Goal: Task Accomplishment & Management: Use online tool/utility

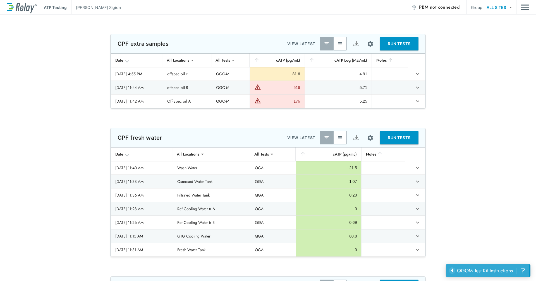
click at [486, 272] on div "QGOM Test Kit Instructions" at bounding box center [485, 270] width 56 height 7
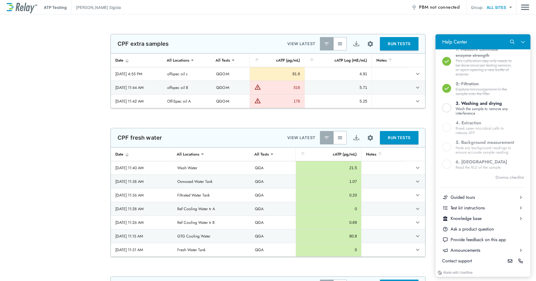
scroll to position [180, 0]
click at [483, 208] on div "Test kit instructions" at bounding box center [483, 208] width 65 height 6
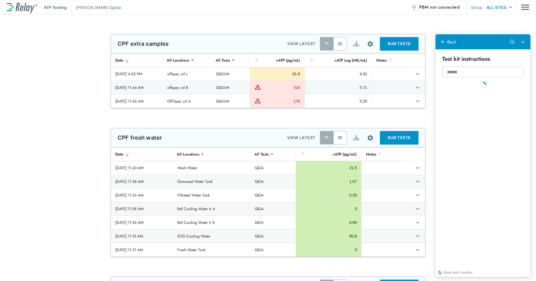
scroll to position [0, 0]
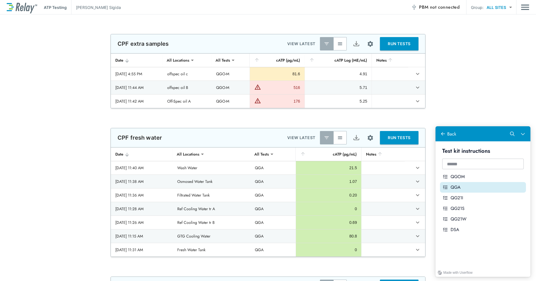
click at [478, 188] on div "QGA" at bounding box center [487, 188] width 73 height 6
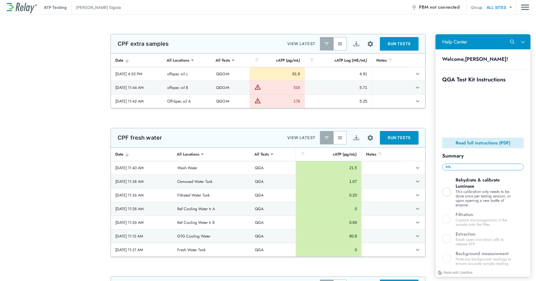
click at [480, 140] on b "Read full instructions (PDF)" at bounding box center [483, 143] width 55 height 6
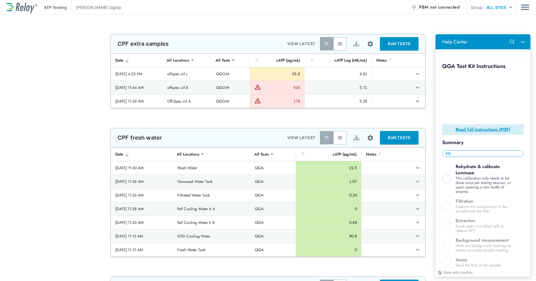
scroll to position [95, 0]
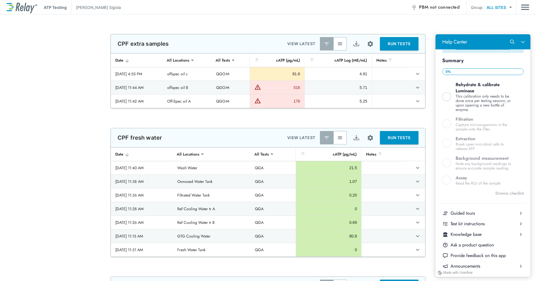
drag, startPoint x: 529, startPoint y: 176, endPoint x: 971, endPoint y: 271, distance: 452.9
click at [497, 227] on div "Test kit instructions" at bounding box center [483, 224] width 65 height 6
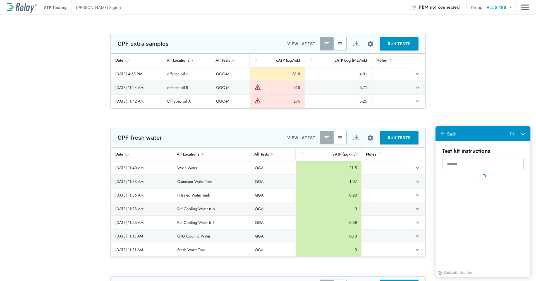
scroll to position [0, 0]
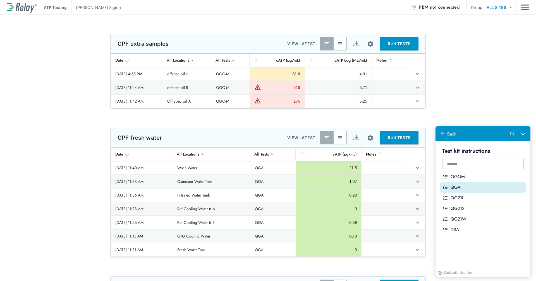
click at [489, 192] on button "QGA" at bounding box center [483, 187] width 86 height 11
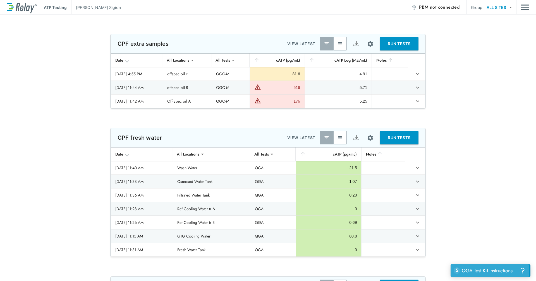
click at [476, 270] on div "QGA Test Kit Instructions" at bounding box center [487, 270] width 51 height 7
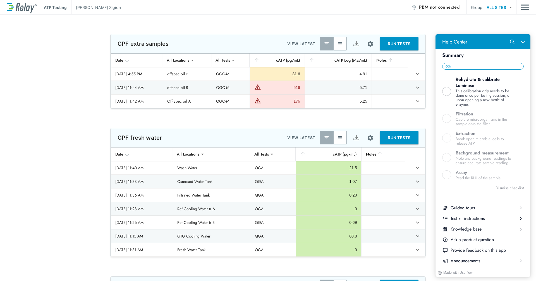
scroll to position [102, 0]
click at [498, 217] on div "Test kit instructions" at bounding box center [483, 217] width 65 height 6
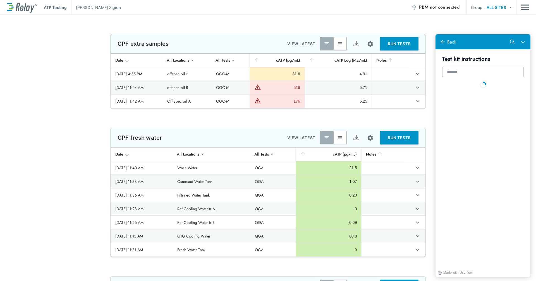
scroll to position [0, 0]
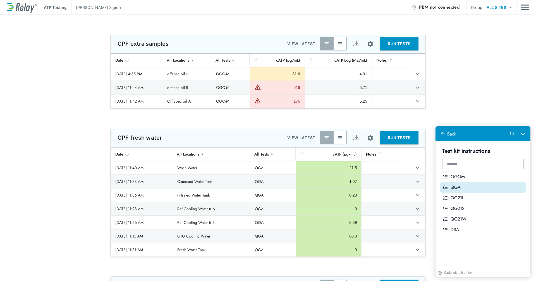
click at [478, 186] on div "QGA" at bounding box center [487, 188] width 73 height 6
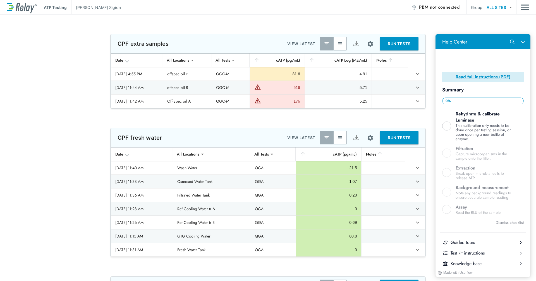
scroll to position [113, 0]
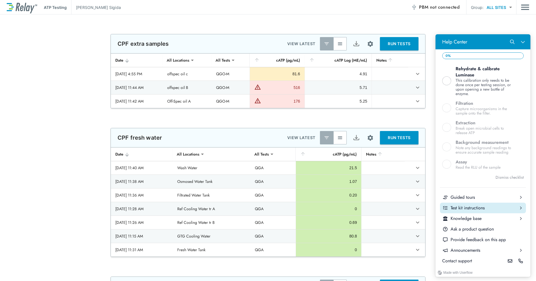
click at [488, 207] on div "Test kit instructions" at bounding box center [483, 208] width 65 height 6
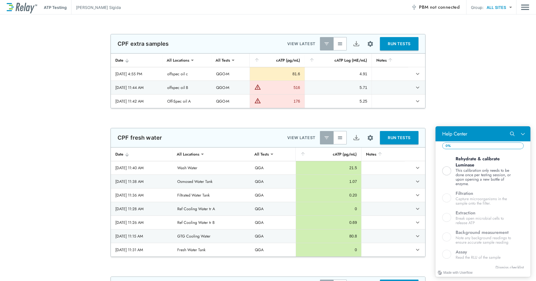
scroll to position [0, 0]
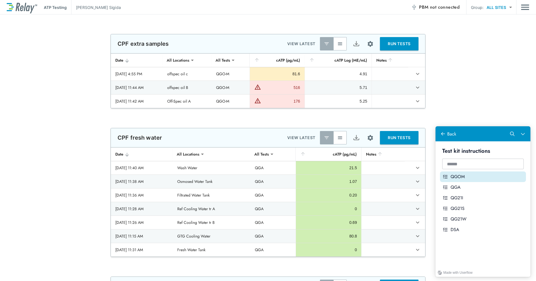
click at [473, 180] on button "QGOM" at bounding box center [483, 177] width 86 height 11
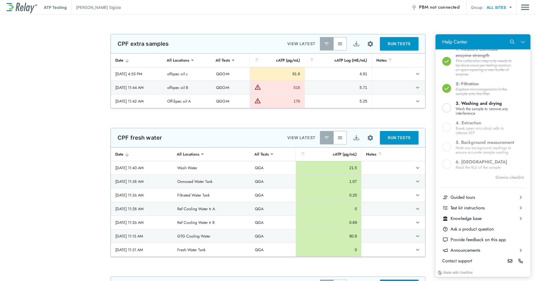
scroll to position [180, 0]
click at [522, 41] on icon "Close Help Center" at bounding box center [523, 42] width 4 height 4
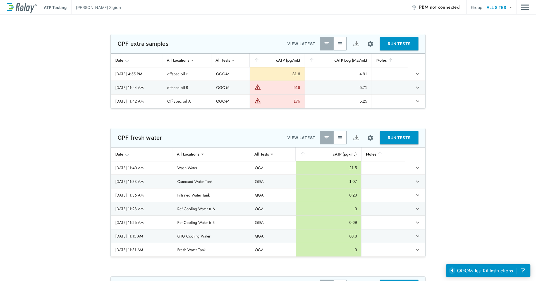
scroll to position [0, 0]
click at [522, 8] on img "Main menu" at bounding box center [525, 7] width 8 height 11
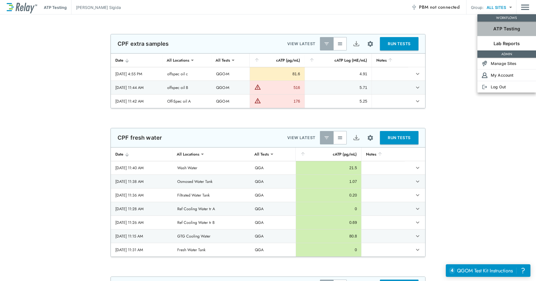
click at [504, 28] on p "ATP Testing" at bounding box center [506, 28] width 27 height 7
click at [521, 7] on div at bounding box center [268, 140] width 536 height 281
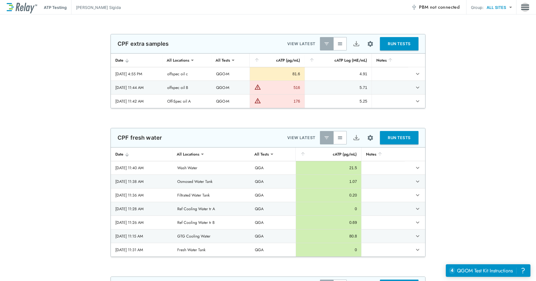
click at [521, 7] on img "Main menu" at bounding box center [525, 7] width 8 height 11
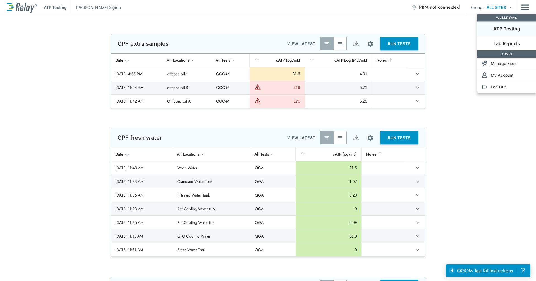
click at [454, 44] on div at bounding box center [268, 140] width 536 height 281
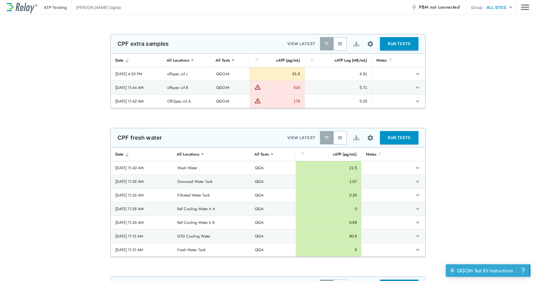
click at [490, 273] on div "QGOM Test Kit Instructions" at bounding box center [485, 270] width 56 height 7
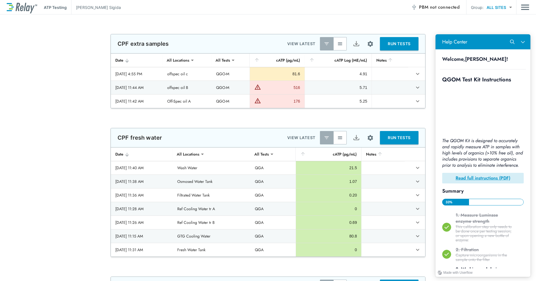
click at [395, 139] on button "RUN TESTS" at bounding box center [399, 137] width 39 height 13
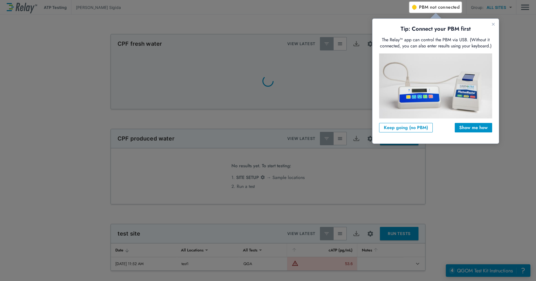
click at [516, 26] on div at bounding box center [472, 147] width 127 height 269
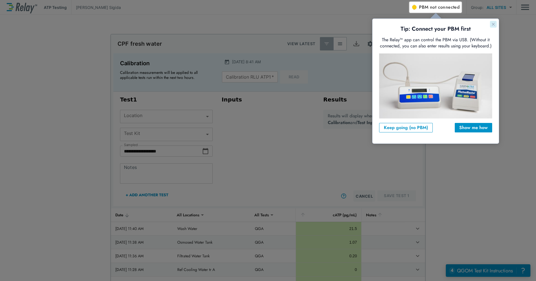
click at [494, 23] on icon "Close guide" at bounding box center [493, 24] width 3 height 3
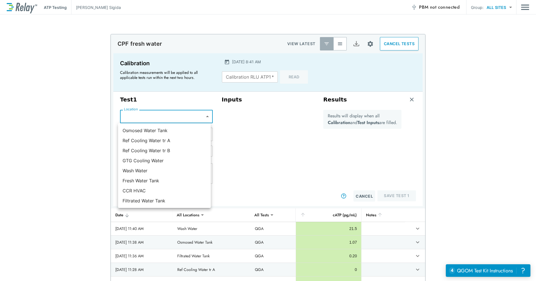
click at [205, 118] on body "**********" at bounding box center [268, 140] width 536 height 281
click at [192, 131] on li "Osmosed Water Tank" at bounding box center [164, 131] width 93 height 10
type input "**********"
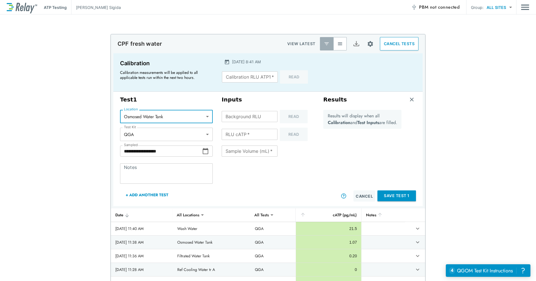
type input "***"
click at [203, 137] on body "**********" at bounding box center [268, 140] width 536 height 281
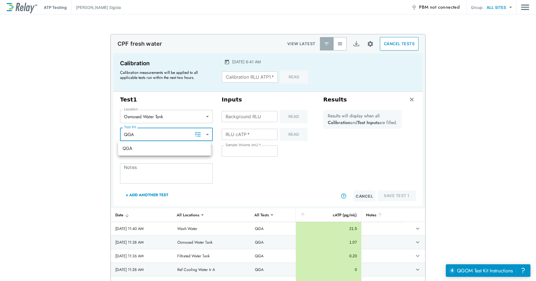
click at [203, 137] on div at bounding box center [268, 140] width 536 height 281
